Goal: Task Accomplishment & Management: Use online tool/utility

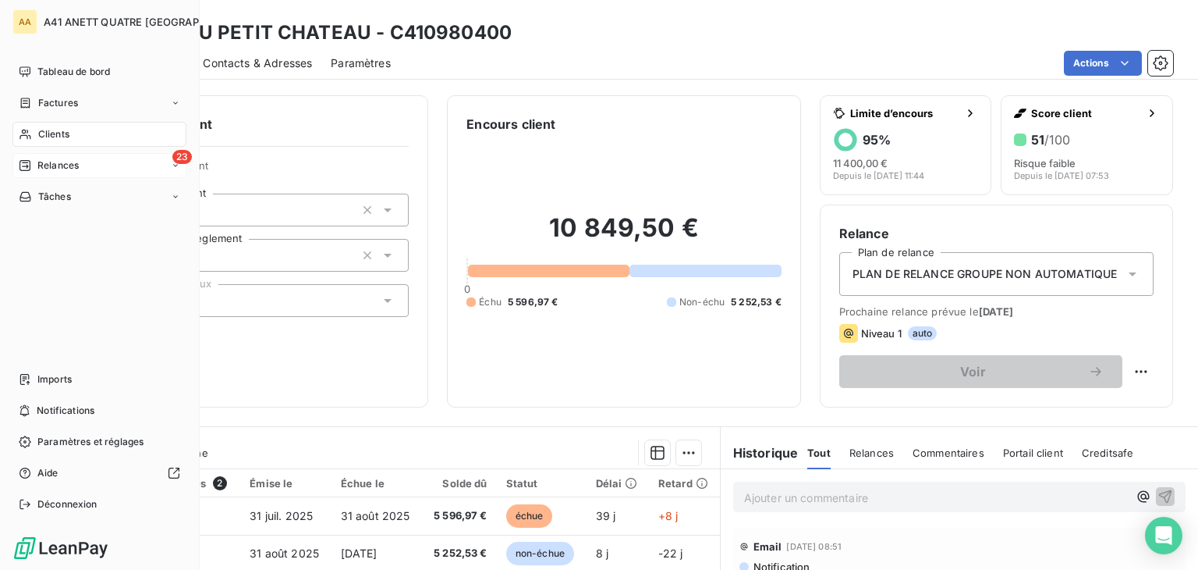
click at [56, 163] on span "Relances" at bounding box center [57, 165] width 41 height 14
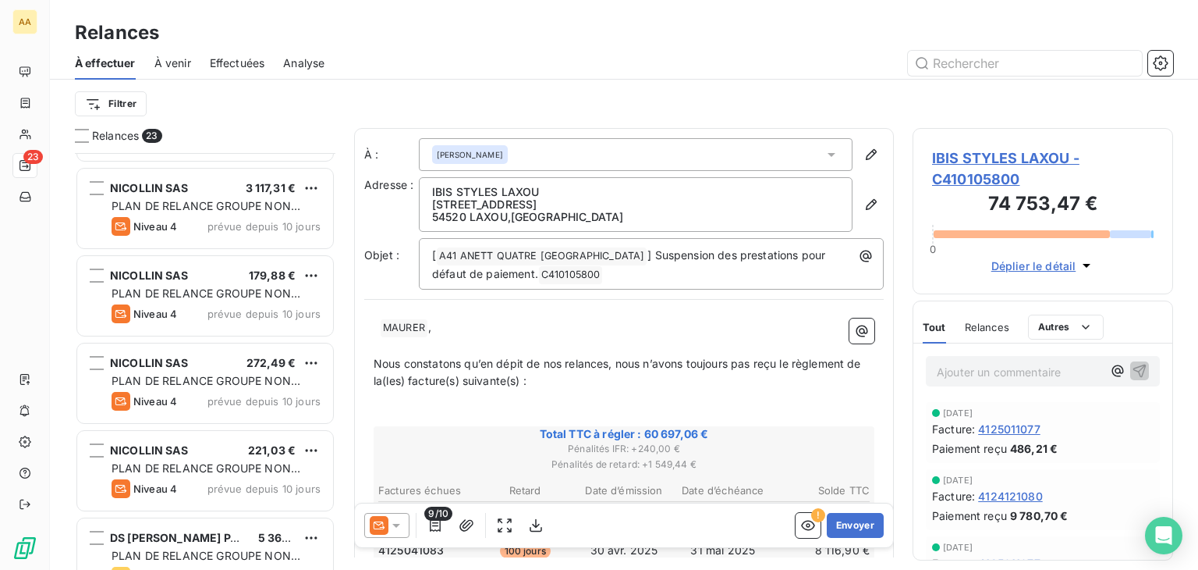
scroll to position [1593, 0]
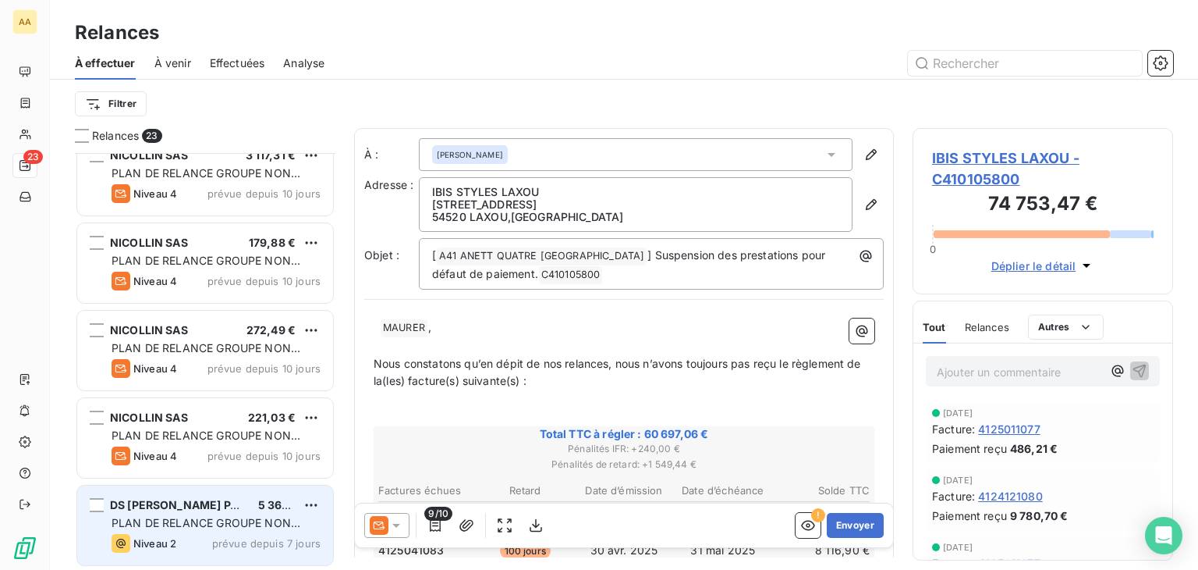
click at [225, 504] on span "DS [PERSON_NAME] PACKAGING VELIN" at bounding box center [217, 504] width 215 height 13
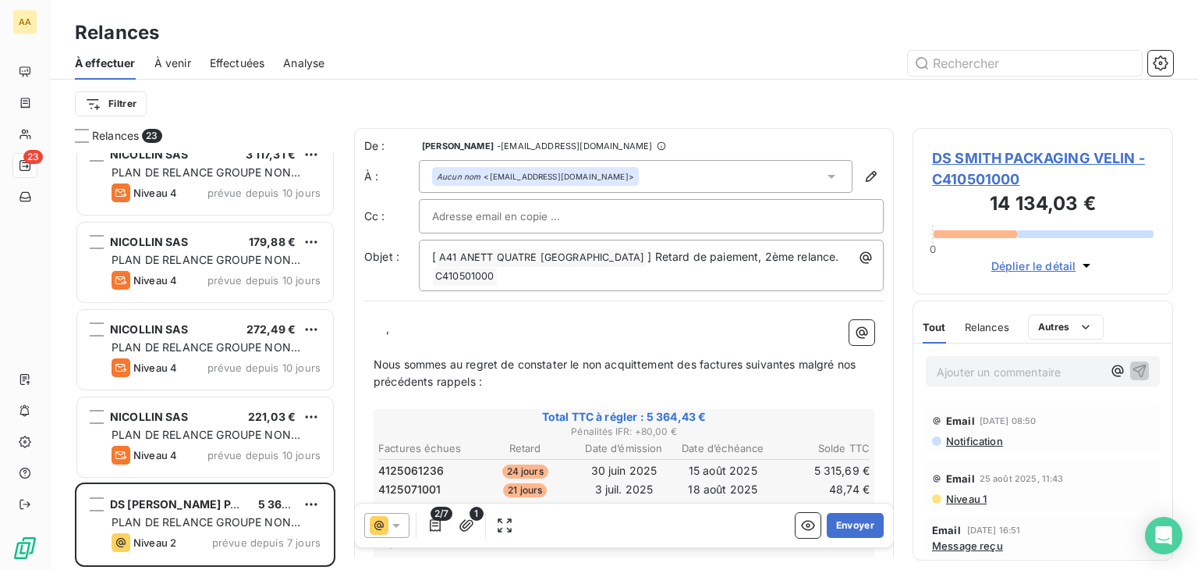
scroll to position [1593, 0]
click at [824, 172] on icon at bounding box center [832, 177] width 16 height 16
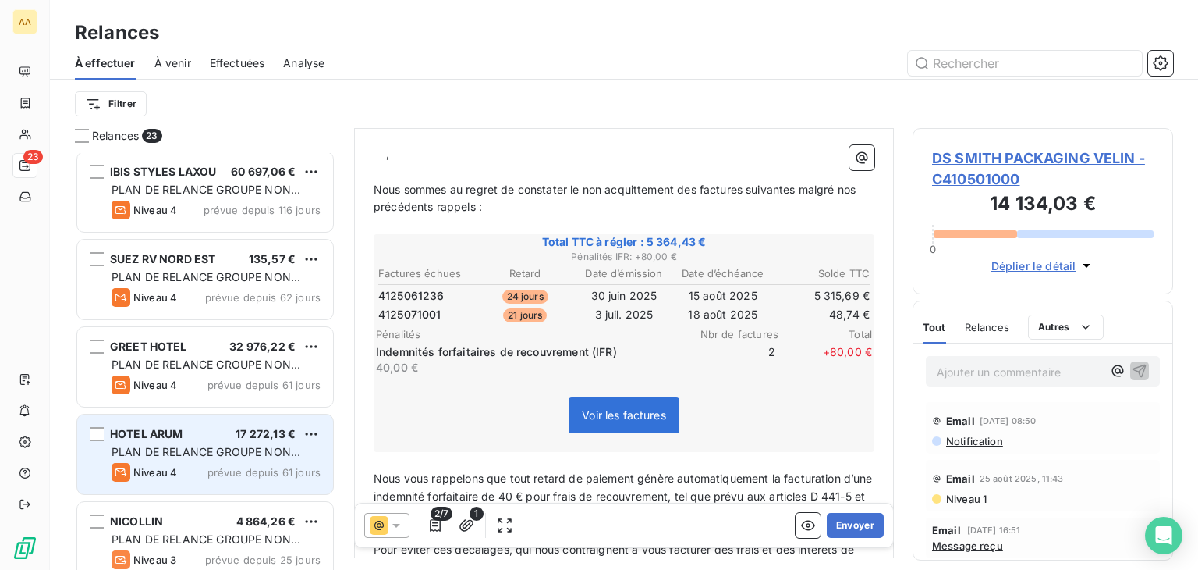
scroll to position [0, 0]
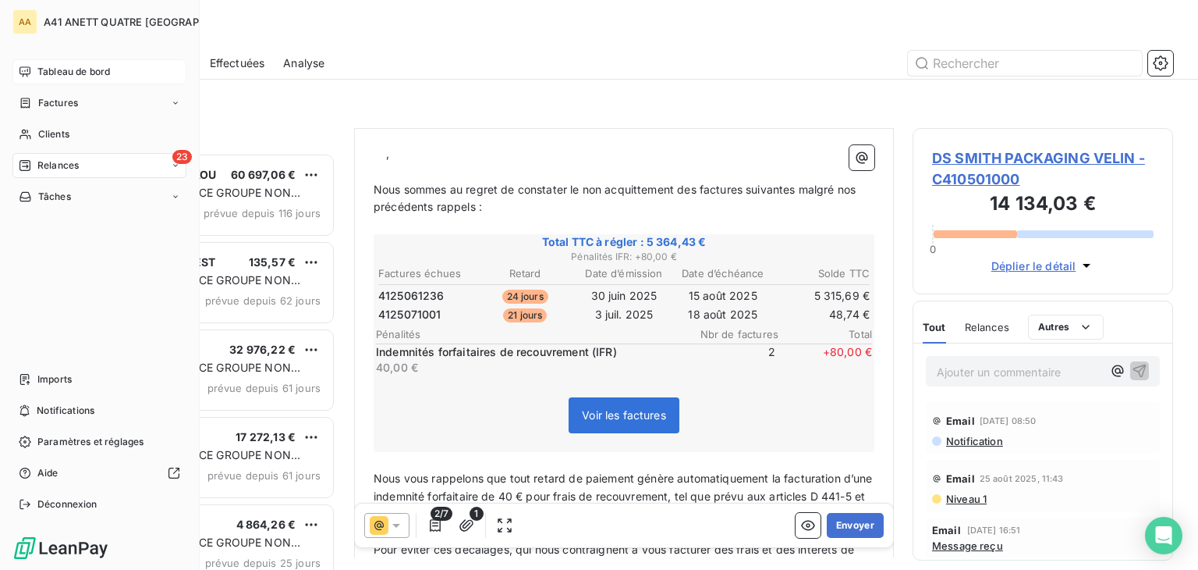
click at [71, 69] on span "Tableau de bord" at bounding box center [73, 72] width 73 height 14
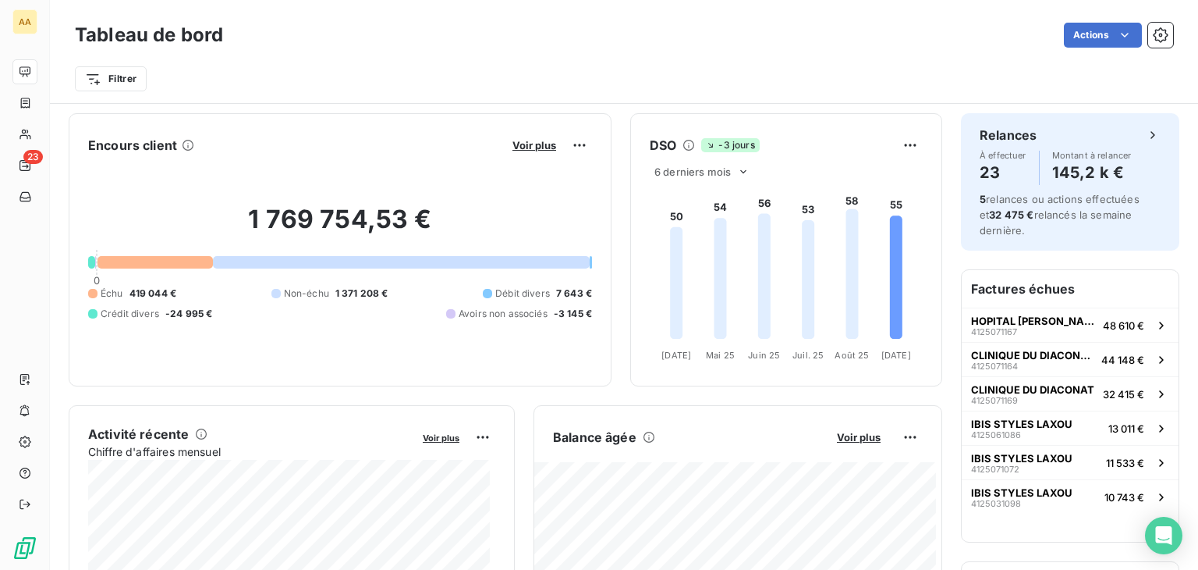
scroll to position [234, 0]
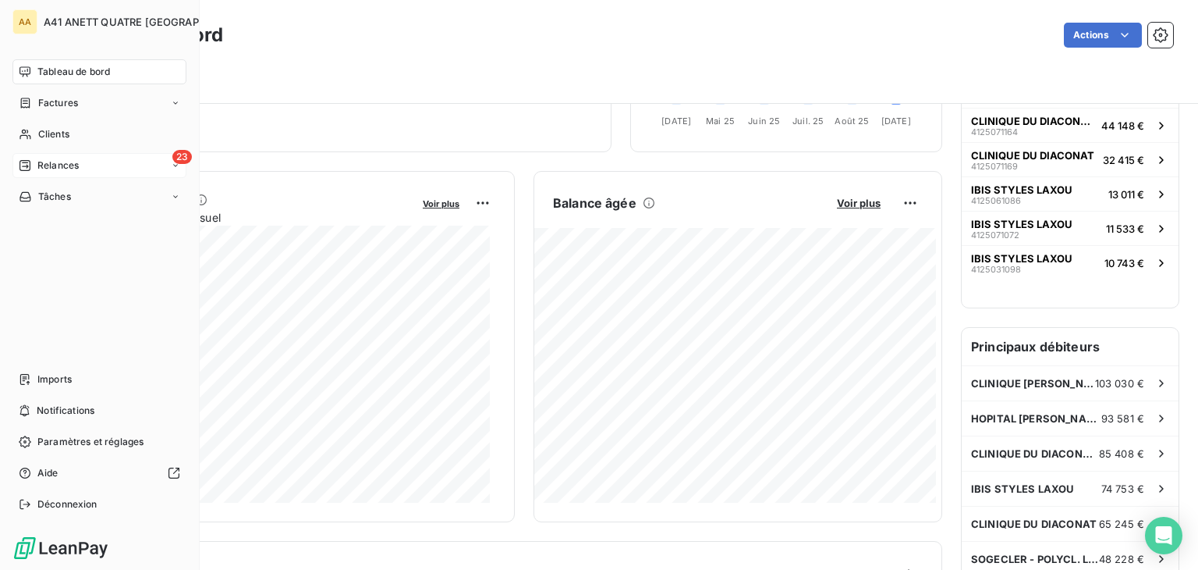
click at [44, 161] on span "Relances" at bounding box center [57, 165] width 41 height 14
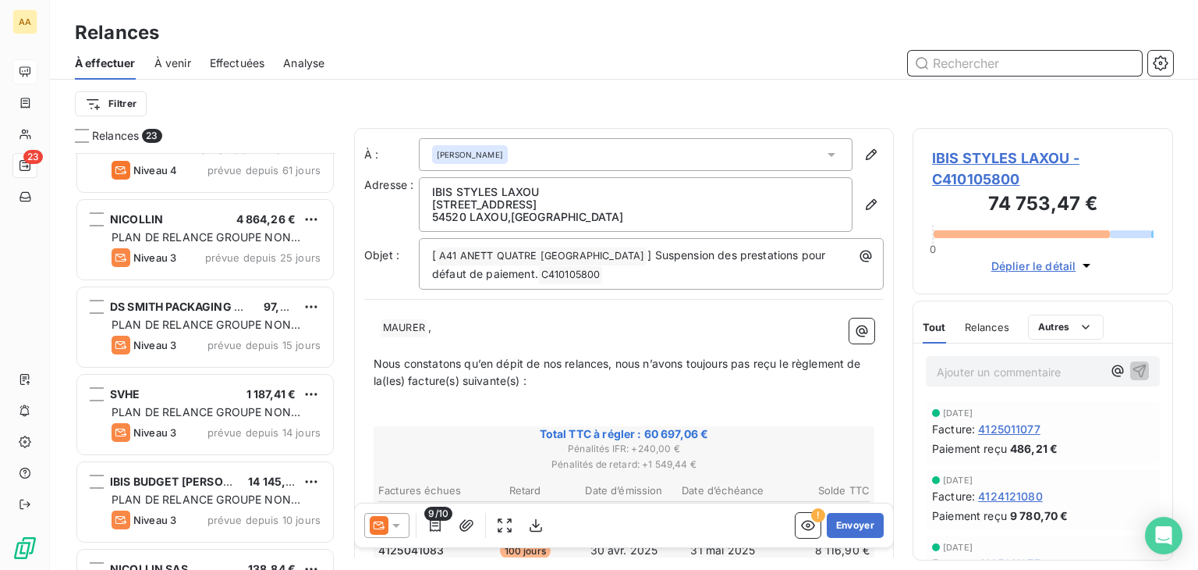
scroll to position [312, 0]
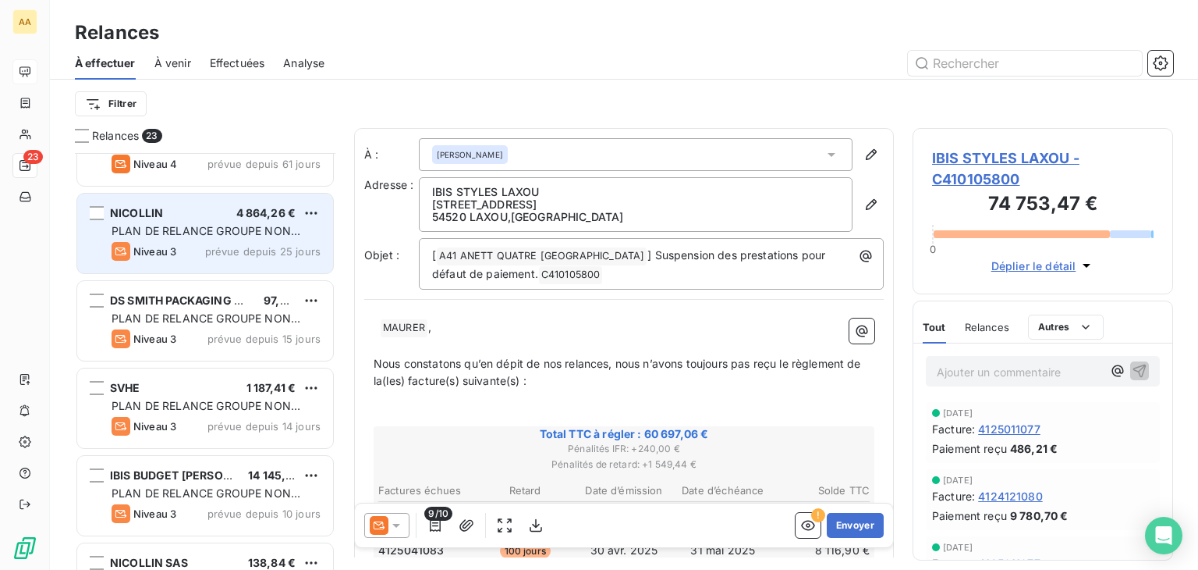
click at [236, 235] on span "PLAN DE RELANCE GROUPE NON AUTOMATIQUE" at bounding box center [206, 238] width 189 height 29
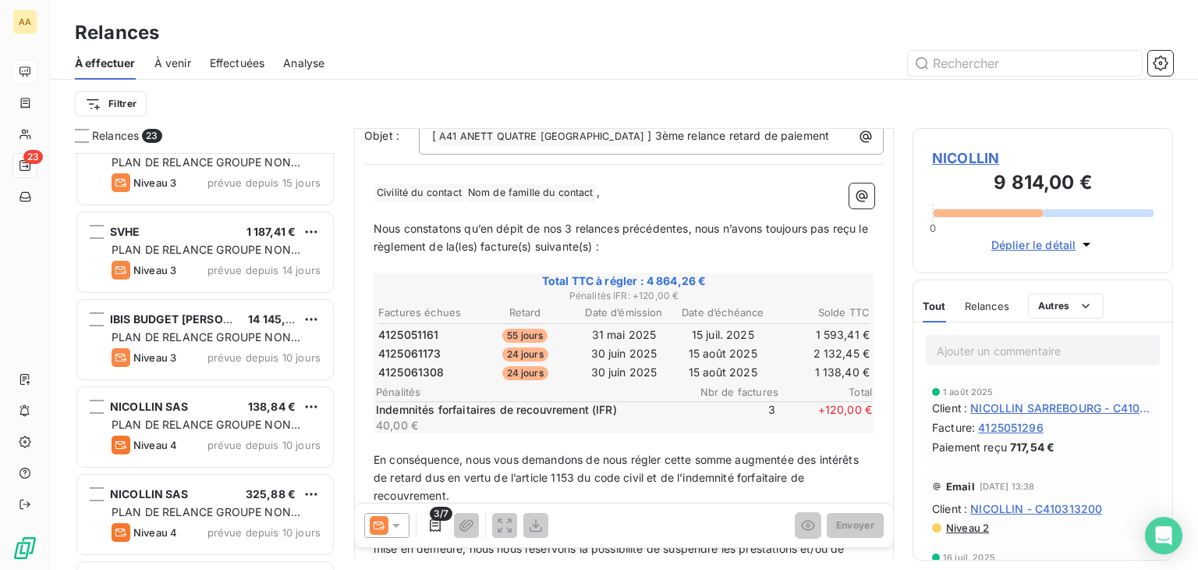
scroll to position [156, 0]
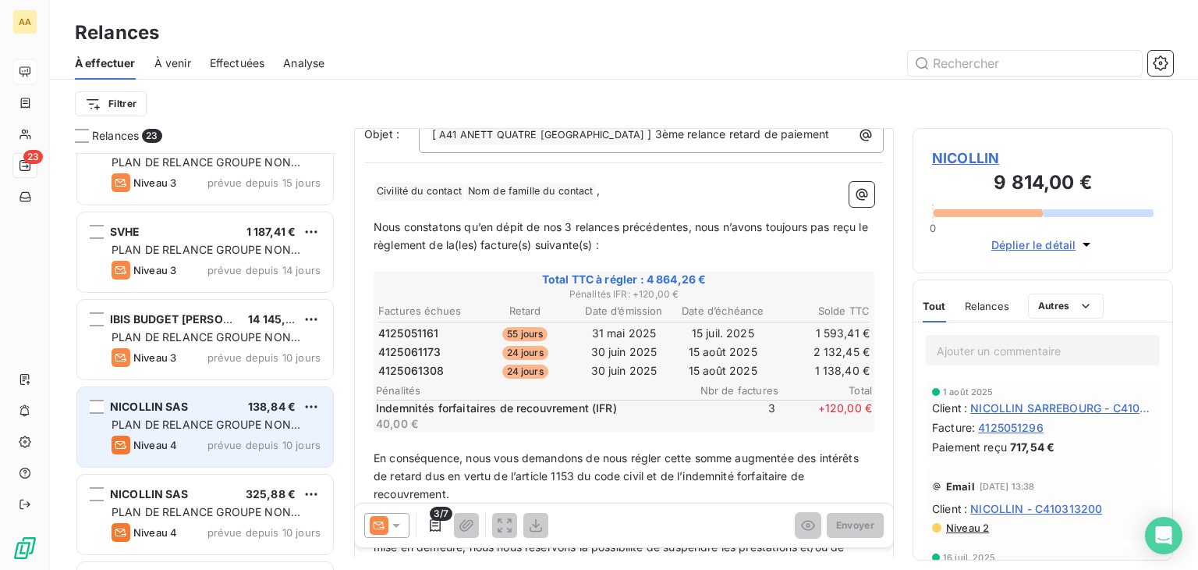
click at [231, 422] on span "PLAN DE RELANCE GROUPE NON AUTOMATIQUE" at bounding box center [206, 431] width 189 height 29
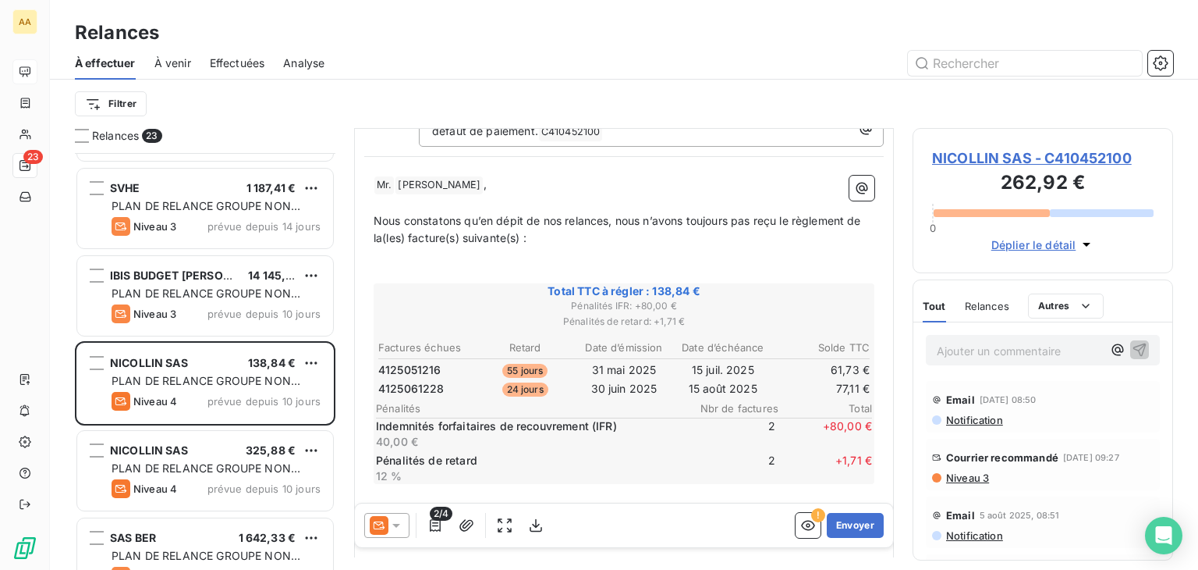
scroll to position [546, 0]
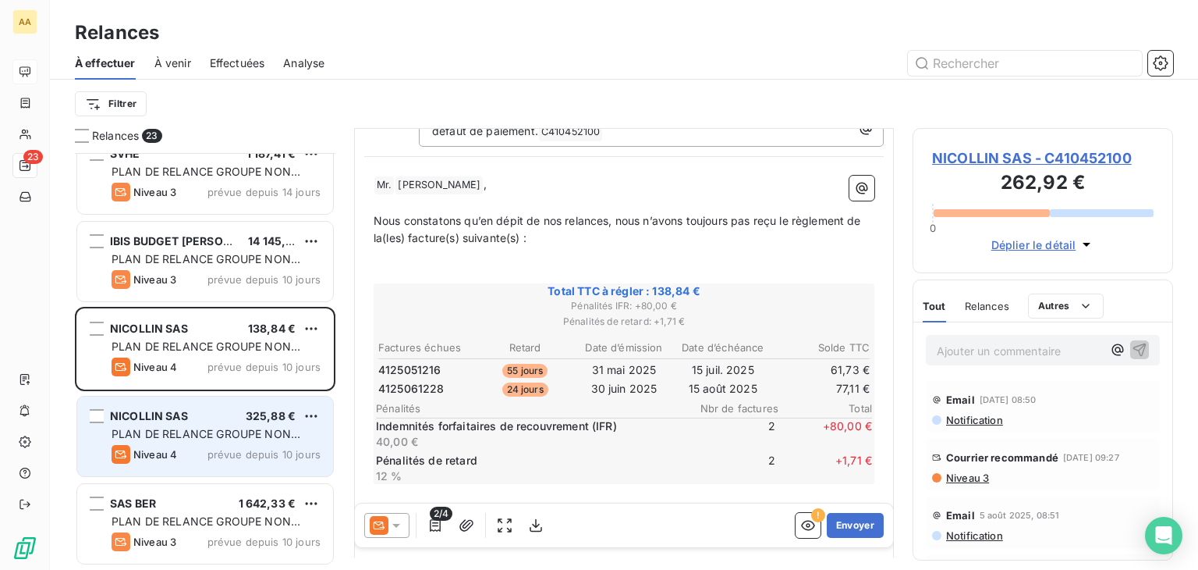
click at [268, 417] on span "325,88 €" at bounding box center [271, 415] width 50 height 13
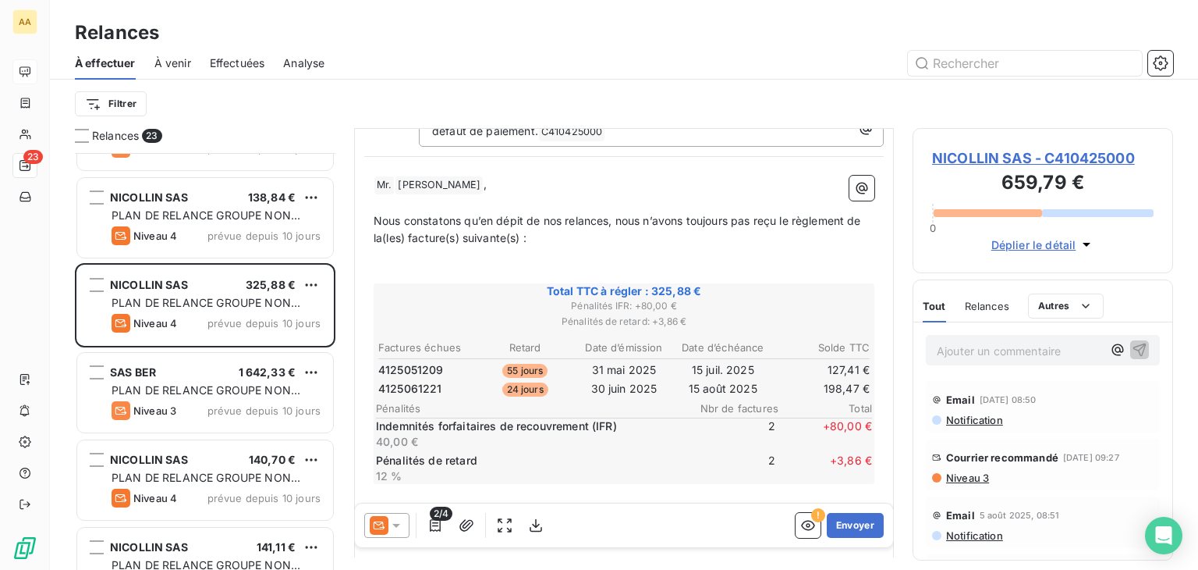
scroll to position [702, 0]
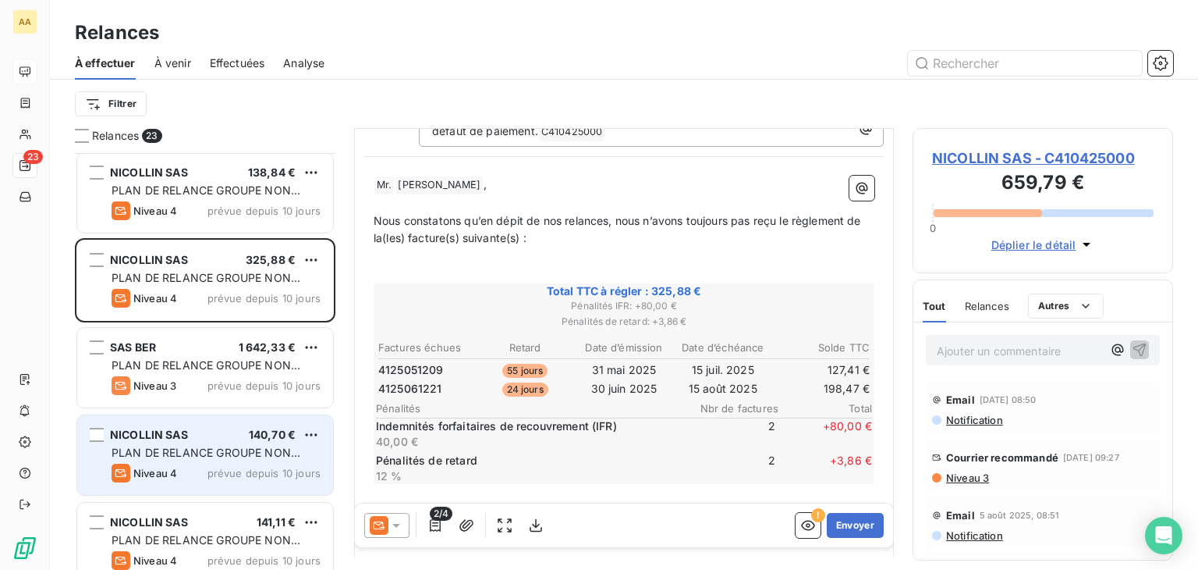
click at [201, 442] on div "NICOLLIN SAS 140,70 € PLAN DE RELANCE GROUPE NON AUTOMATIQUE Niveau 4 prévue de…" at bounding box center [205, 455] width 256 height 80
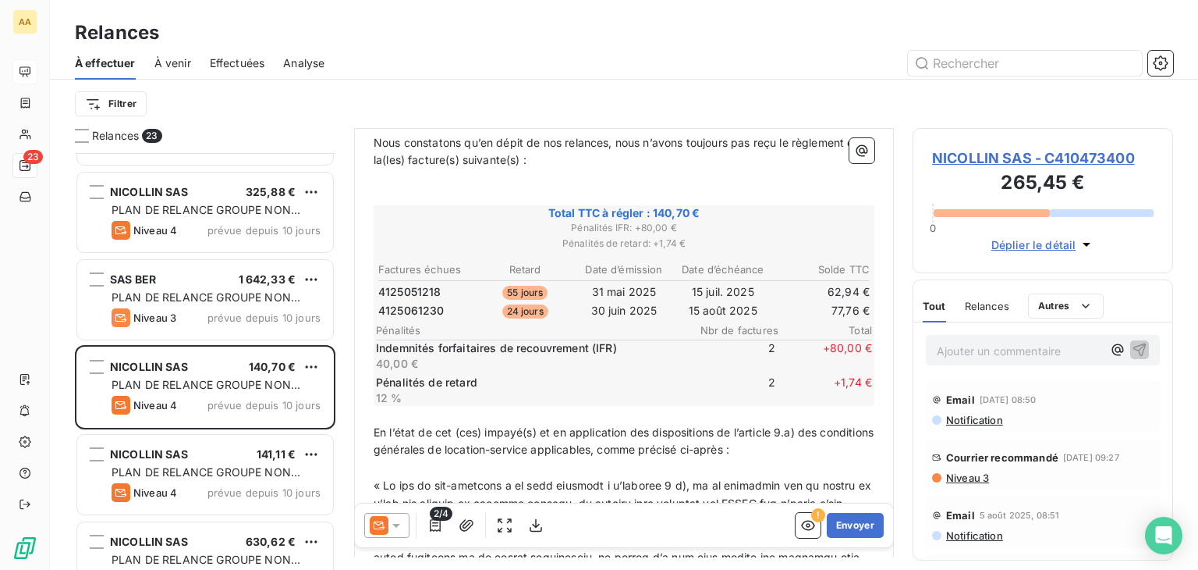
scroll to position [858, 0]
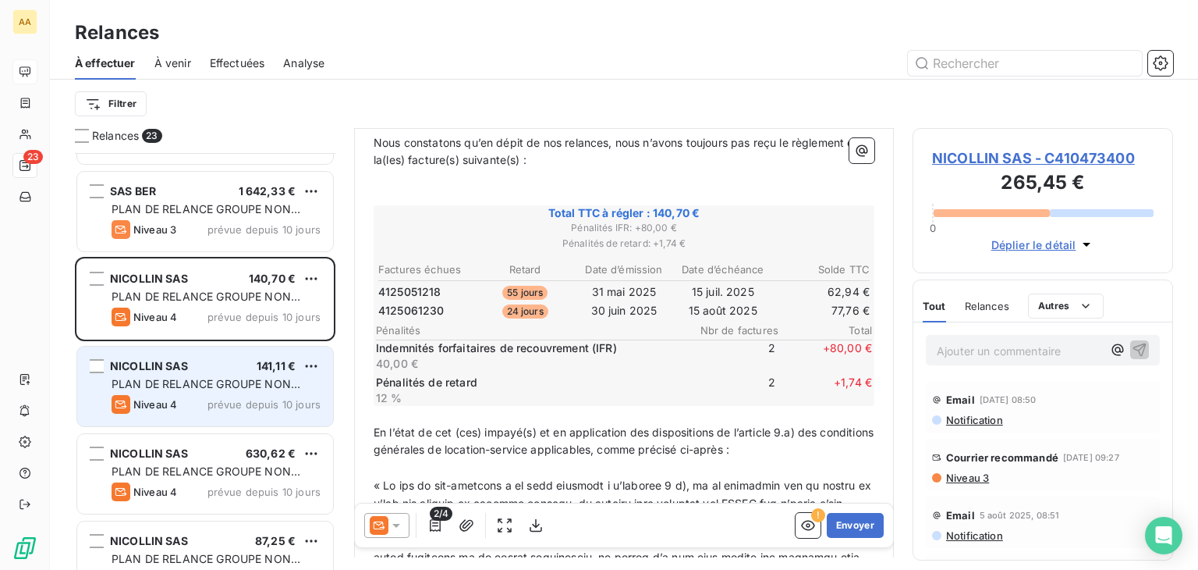
click at [250, 360] on div "NICOLLIN SAS 141,11 €" at bounding box center [216, 366] width 209 height 14
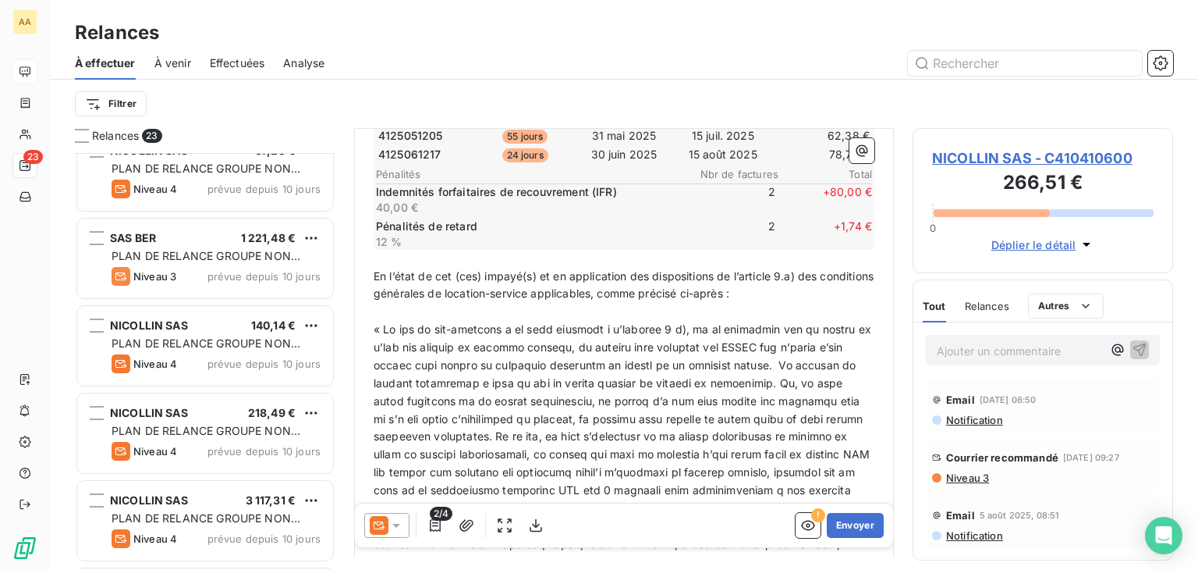
scroll to position [1326, 0]
